Goal: Use online tool/utility

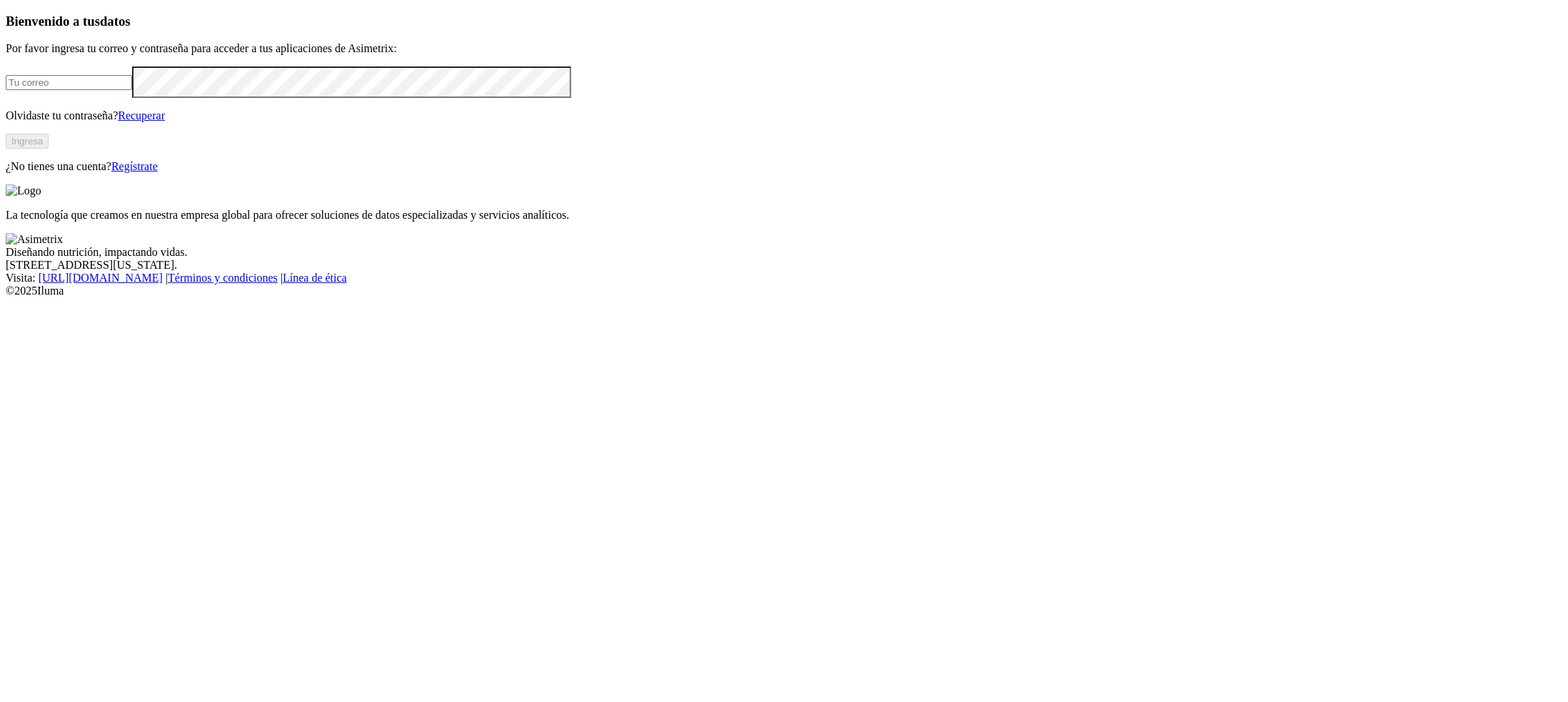
type input "[PERSON_NAME][EMAIL_ADDRESS][PERSON_NAME][DOMAIN_NAME]"
click at [49, 148] on button "Ingresa" at bounding box center [27, 141] width 43 height 15
